Goal: Find specific page/section: Find specific page/section

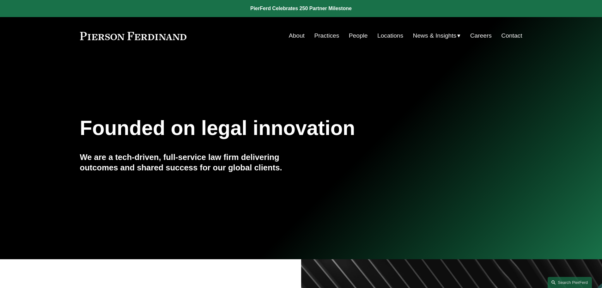
click at [355, 36] on link "People" at bounding box center [358, 36] width 19 height 12
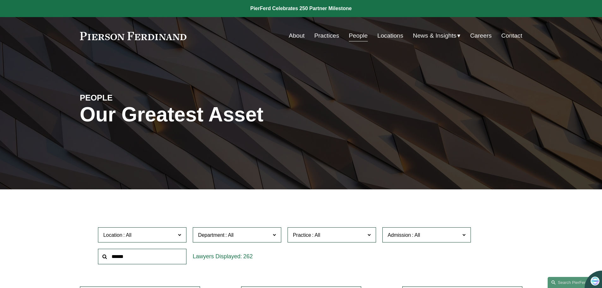
click at [124, 257] on input "text" at bounding box center [142, 256] width 88 height 15
type input "*********"
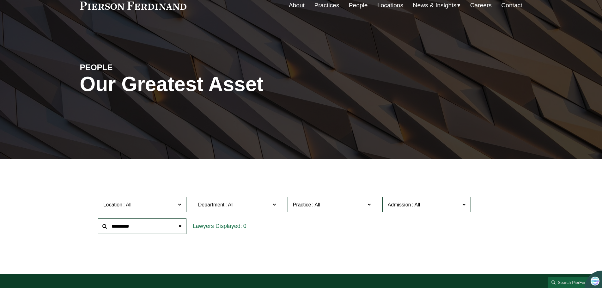
scroll to position [158, 0]
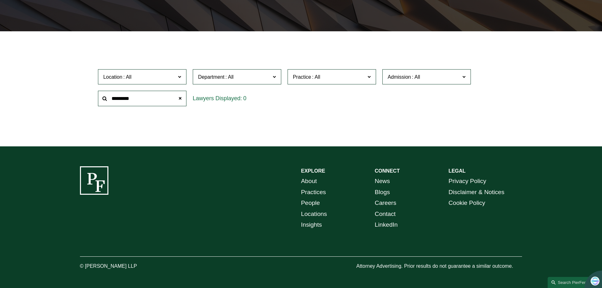
drag, startPoint x: 142, startPoint y: 97, endPoint x: 57, endPoint y: 97, distance: 85.3
click at [57, 97] on div "Filter Location All [GEOGRAPHIC_DATA] [GEOGRAPHIC_DATA] [GEOGRAPHIC_DATA] [GEOG…" at bounding box center [301, 94] width 602 height 106
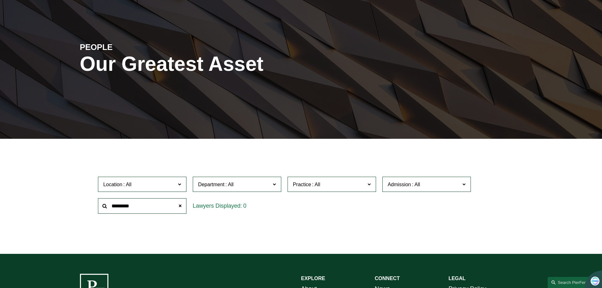
scroll to position [0, 0]
